Goal: Use online tool/utility: Utilize a website feature to perform a specific function

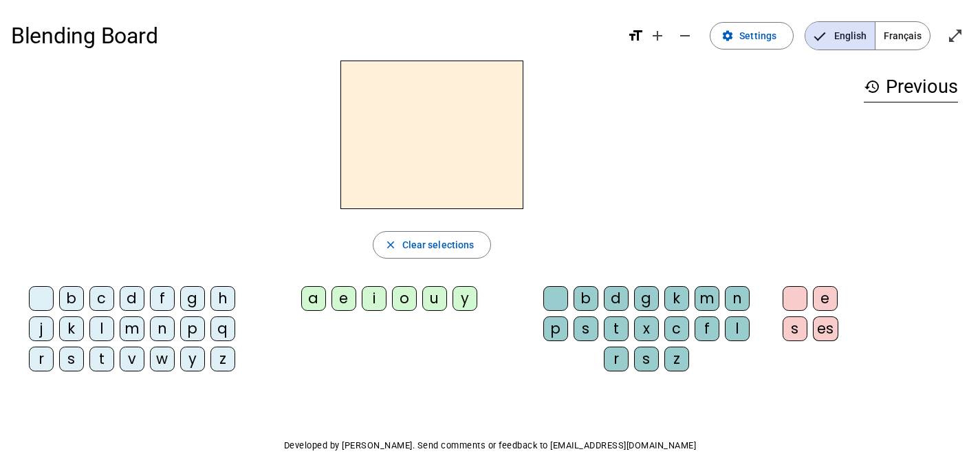
click at [135, 292] on div "d" at bounding box center [132, 298] width 25 height 25
click at [427, 297] on div "u" at bounding box center [434, 298] width 25 height 25
click at [104, 358] on div "t" at bounding box center [101, 359] width 25 height 25
click at [309, 299] on div "a" at bounding box center [313, 298] width 25 height 25
click at [342, 301] on div "e" at bounding box center [343, 298] width 25 height 25
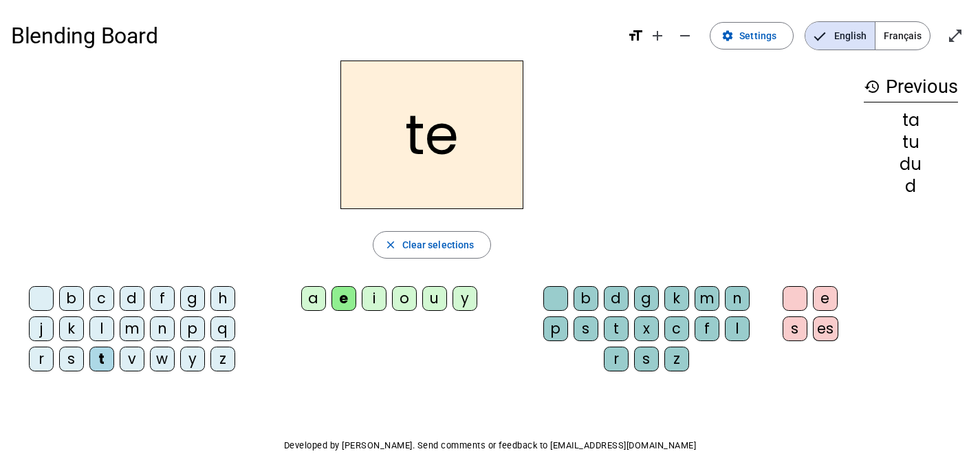
click at [131, 299] on div "d" at bounding box center [132, 298] width 25 height 25
click at [43, 330] on div "j" at bounding box center [41, 328] width 25 height 25
click at [130, 325] on div "m" at bounding box center [132, 328] width 25 height 25
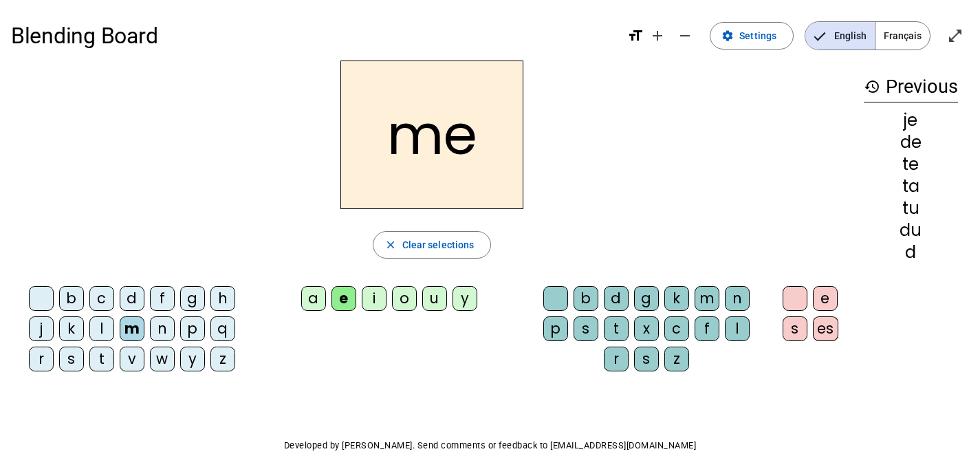
click at [312, 300] on div "a" at bounding box center [313, 298] width 25 height 25
click at [740, 327] on div "l" at bounding box center [737, 328] width 25 height 25
